Goal: Task Accomplishment & Management: Manage account settings

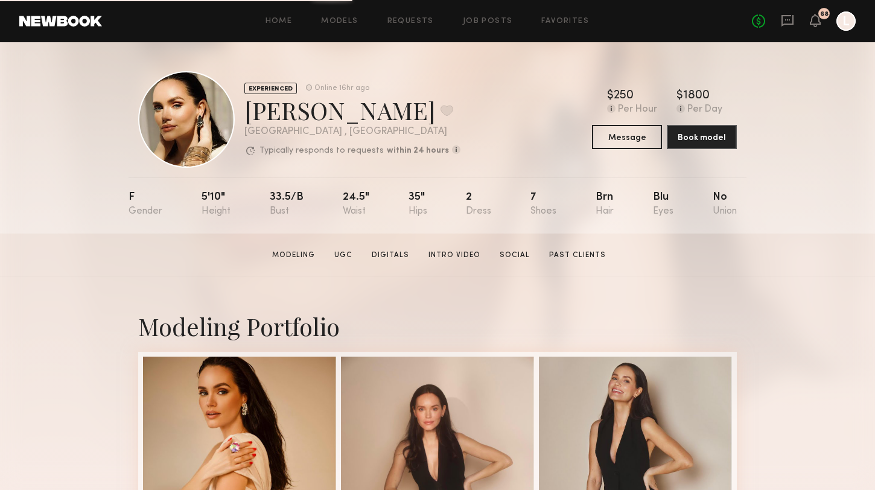
click at [839, 30] on icon "L" at bounding box center [845, 20] width 19 height 19
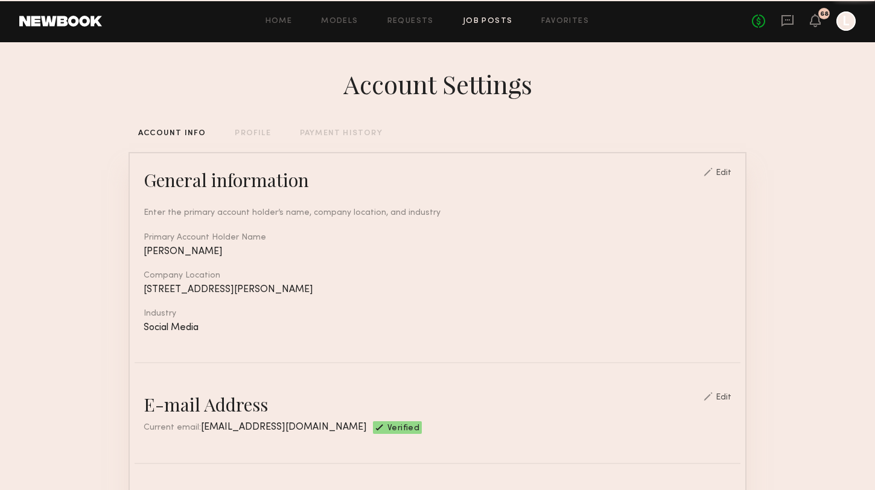
click at [481, 22] on link "Job Posts" at bounding box center [488, 21] width 50 height 8
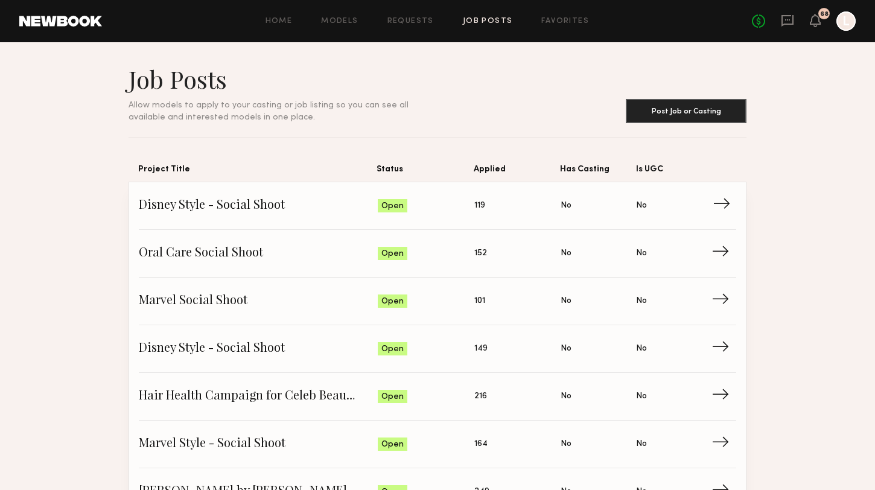
click at [275, 206] on span "Disney Style - Social Shoot" at bounding box center [258, 206] width 239 height 18
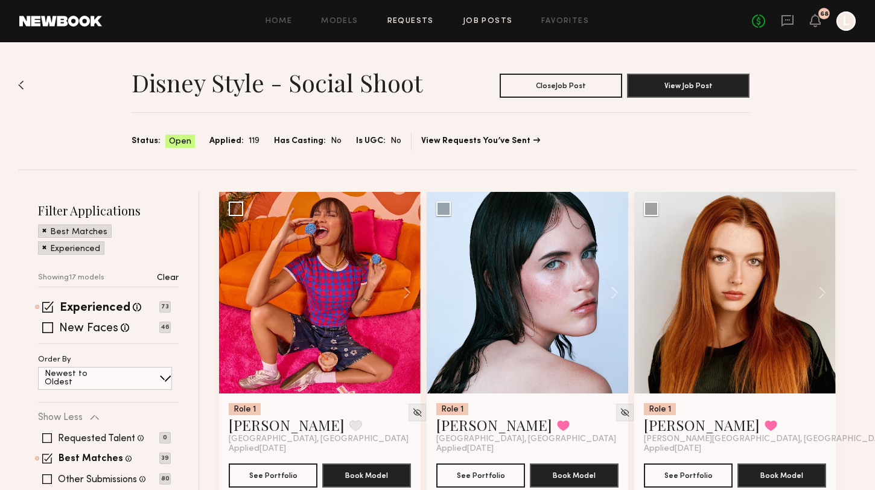
click at [420, 24] on link "Requests" at bounding box center [410, 21] width 46 height 8
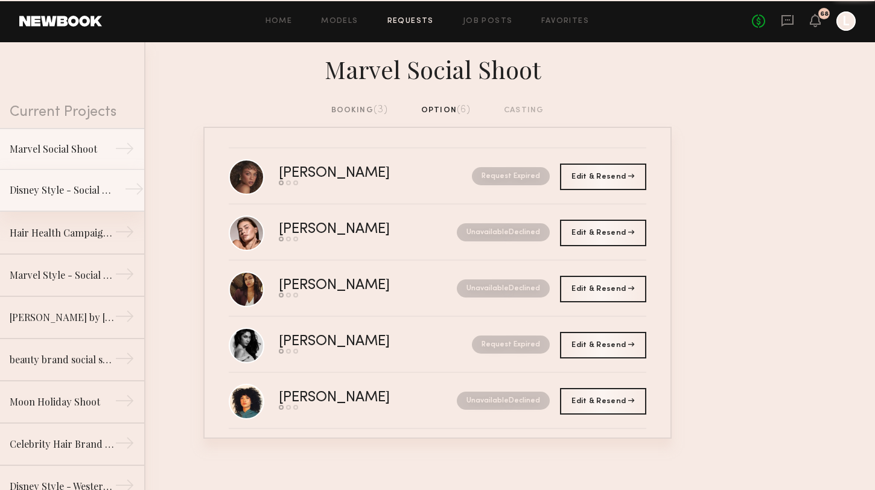
click at [94, 196] on div "Disney Style - Social Shoot" at bounding box center [62, 190] width 105 height 14
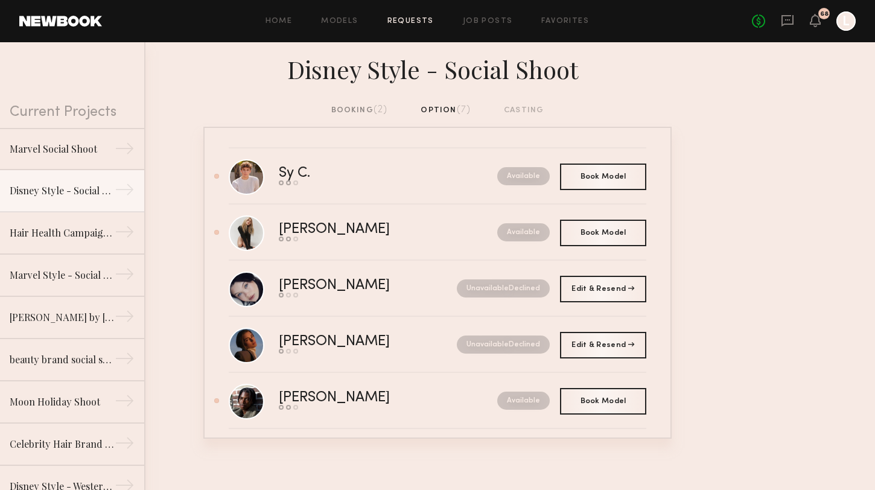
click at [360, 110] on div "booking (2)" at bounding box center [359, 110] width 57 height 13
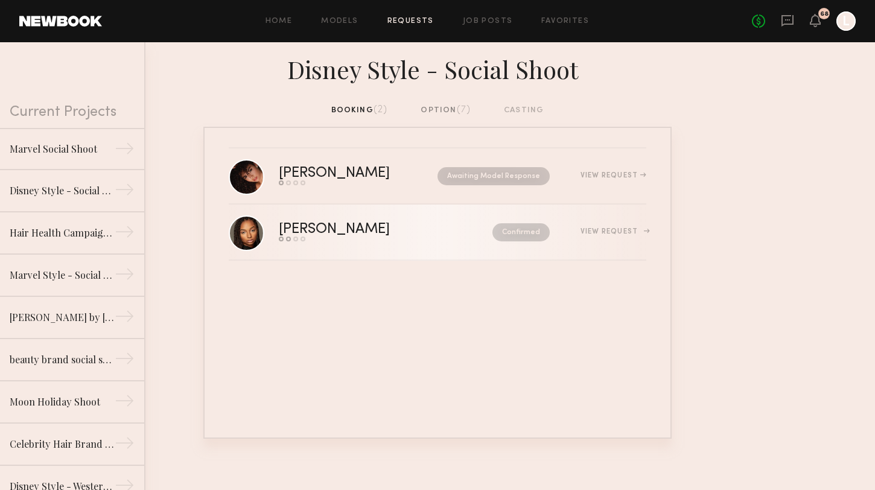
click at [323, 227] on div "Alexis J." at bounding box center [360, 230] width 162 height 14
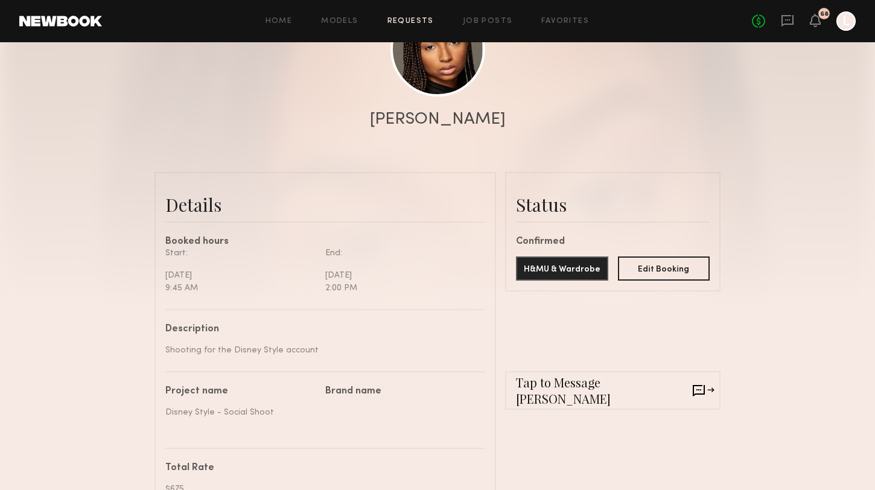
scroll to position [176, 0]
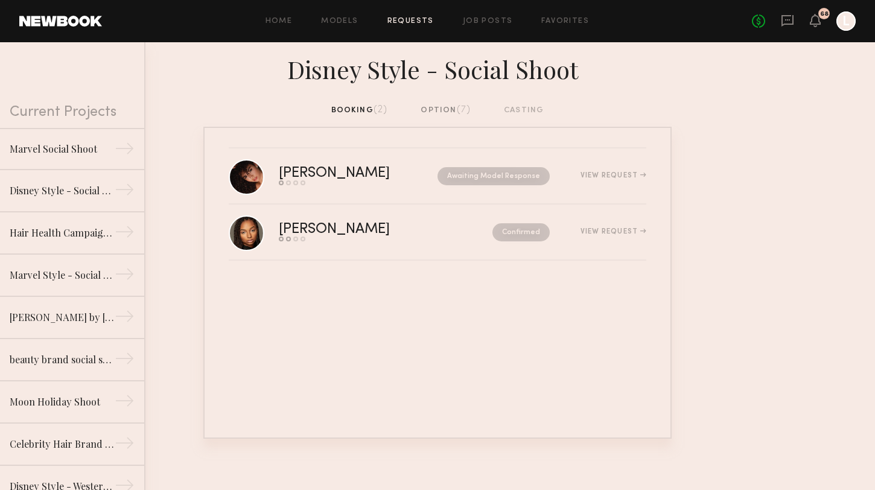
click at [433, 113] on div "option (7)" at bounding box center [445, 110] width 50 height 13
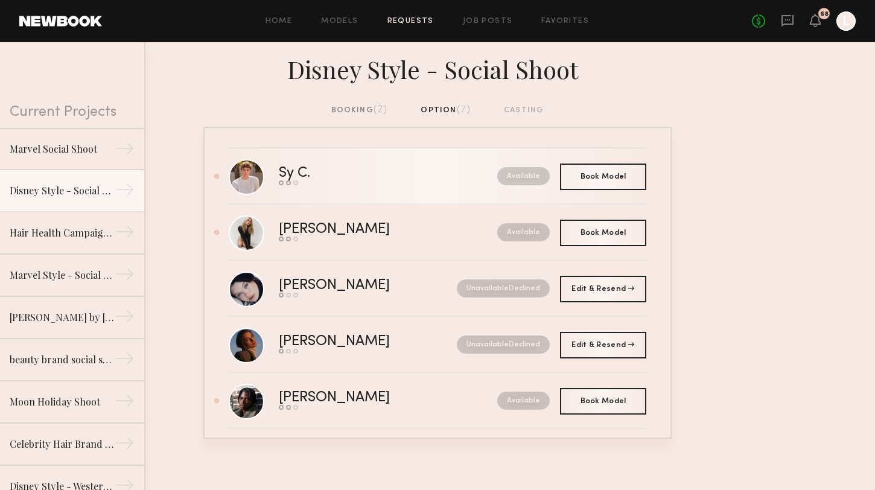
click at [364, 195] on link "Sy C. Send request Model response Book model Available" at bounding box center [437, 176] width 417 height 56
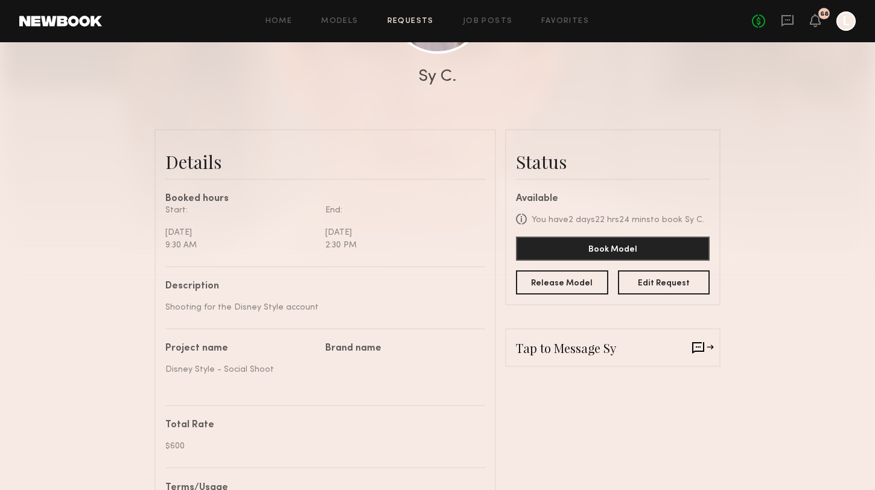
scroll to position [217, 0]
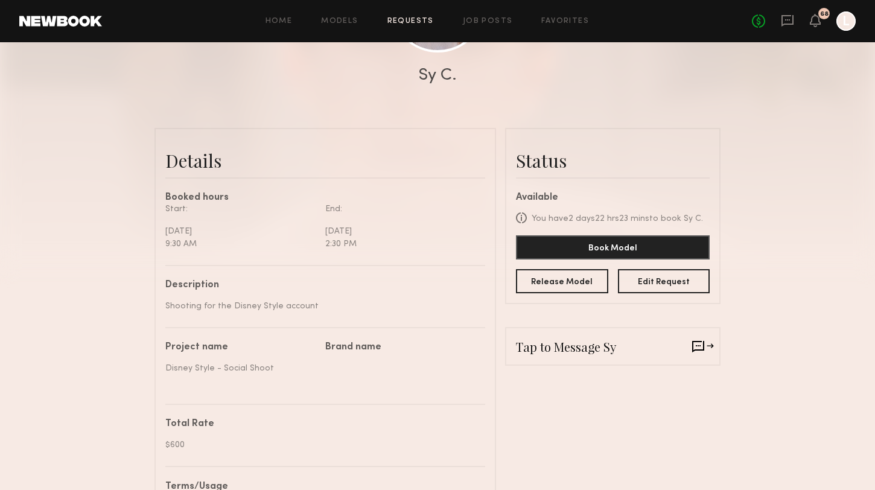
click at [485, 305] on common-border "Details Booked hours Start: Monday, October 13 9:30 AM End: Monday, October 13 …" at bounding box center [324, 486] width 341 height 716
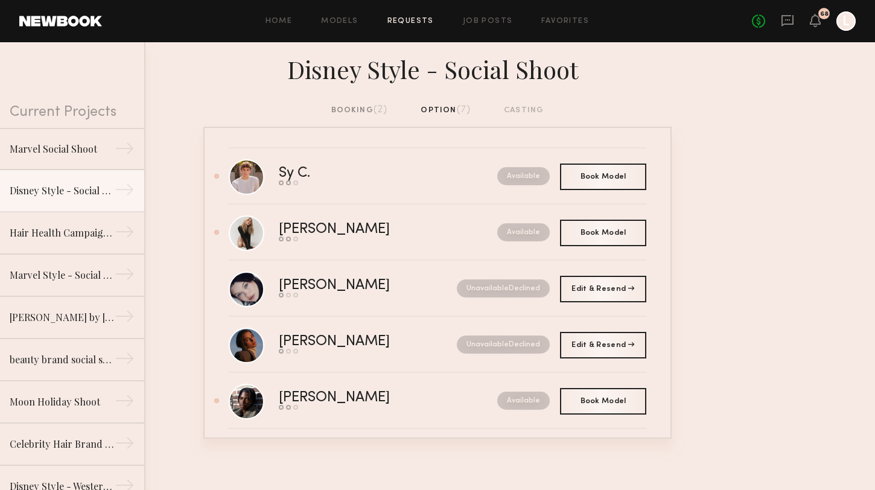
click at [354, 113] on div "booking (2)" at bounding box center [359, 110] width 57 height 13
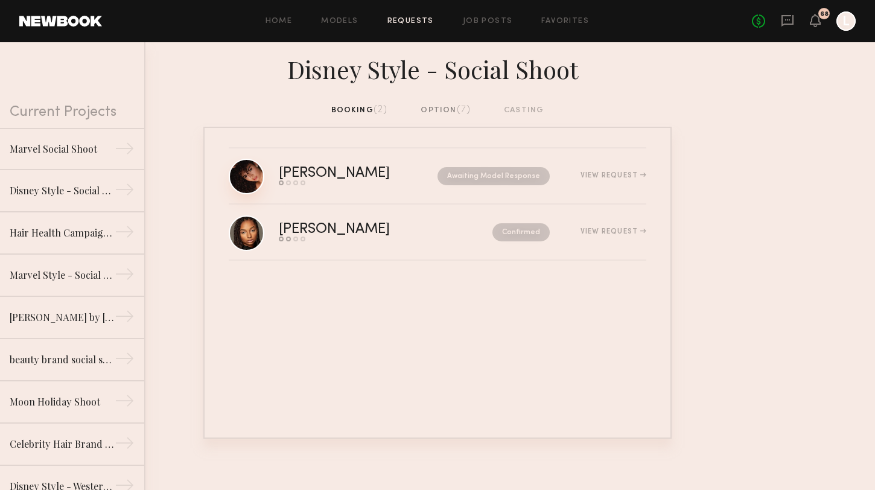
click at [250, 181] on link at bounding box center [247, 177] width 36 height 36
